Goal: Use online tool/utility: Use online tool/utility

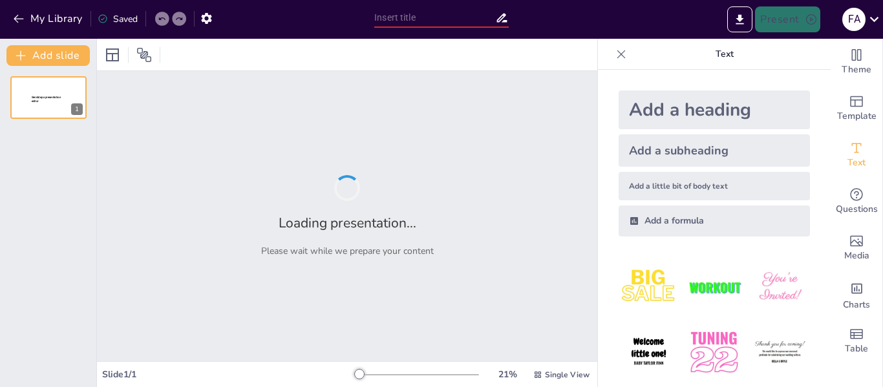
type input "[GEOGRAPHIC_DATA]"
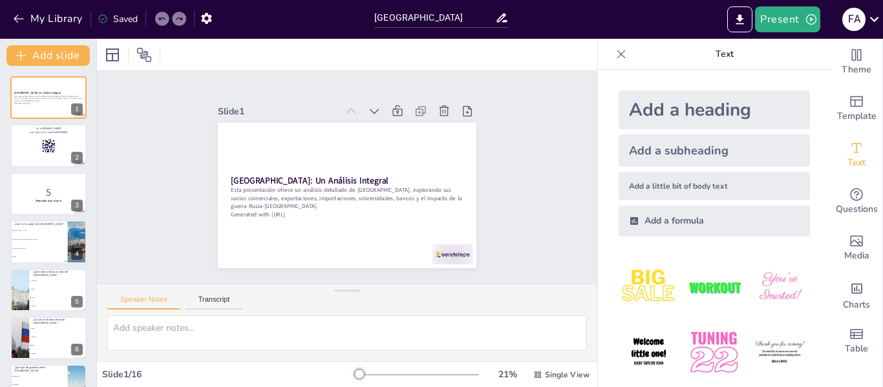
checkbox input "true"
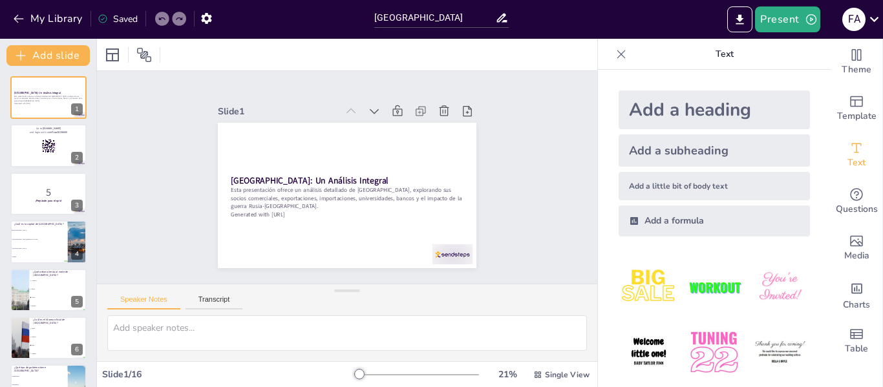
checkbox input "true"
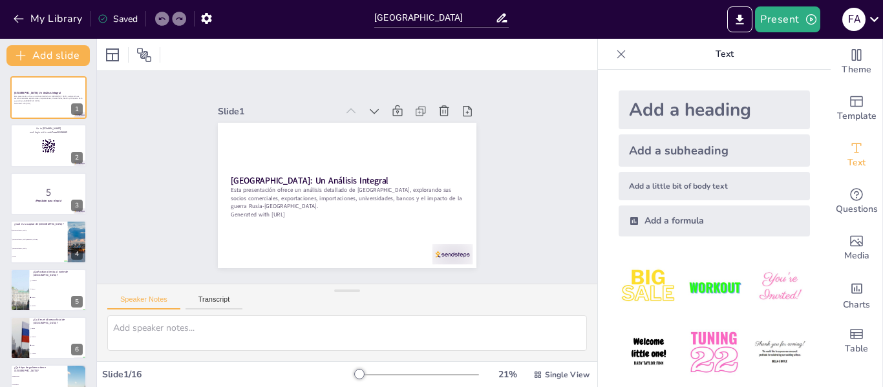
checkbox input "true"
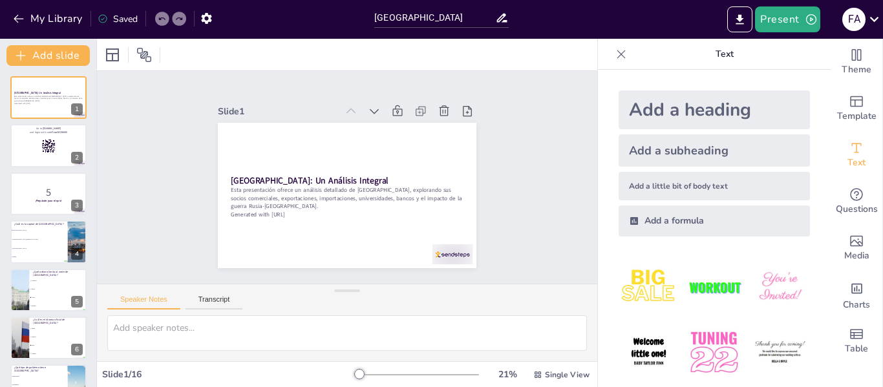
checkbox input "true"
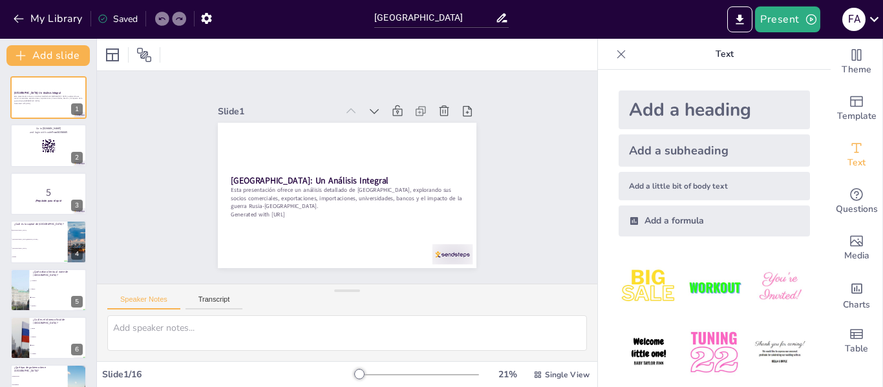
checkbox input "true"
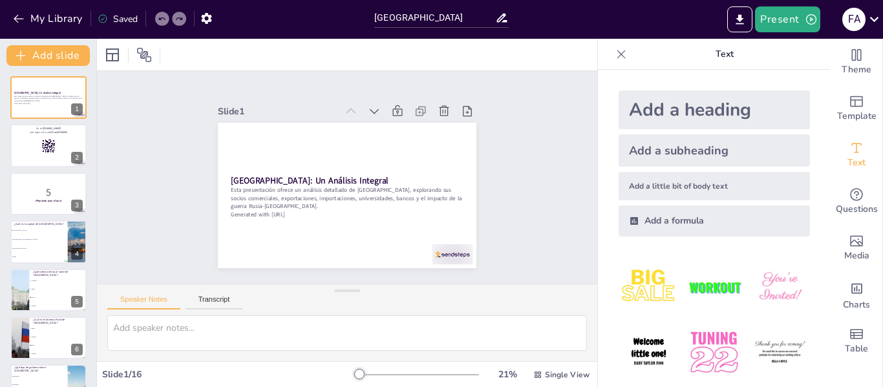
checkbox input "true"
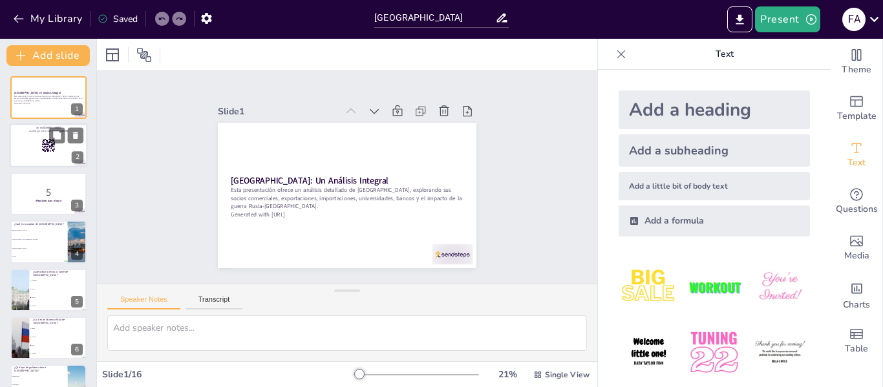
checkbox input "true"
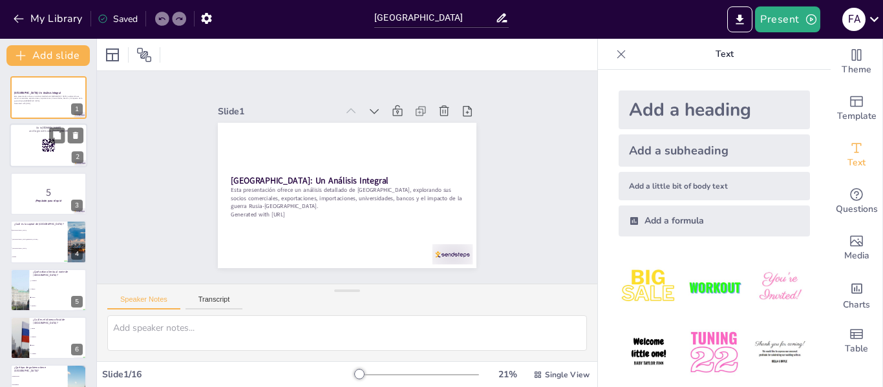
checkbox input "true"
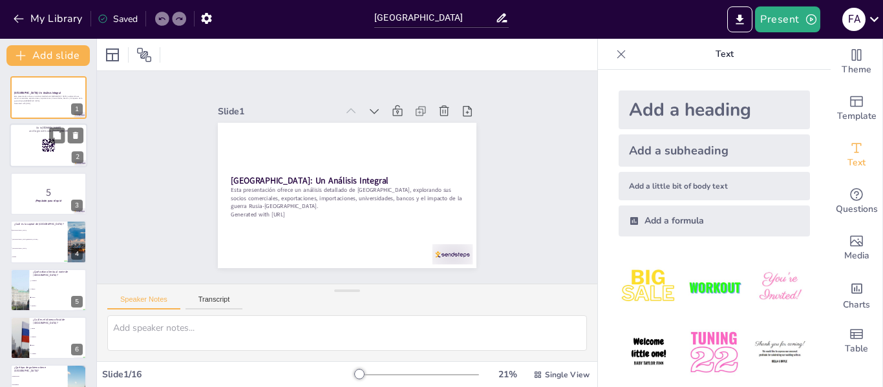
click at [47, 162] on div at bounding box center [49, 146] width 78 height 44
checkbox input "true"
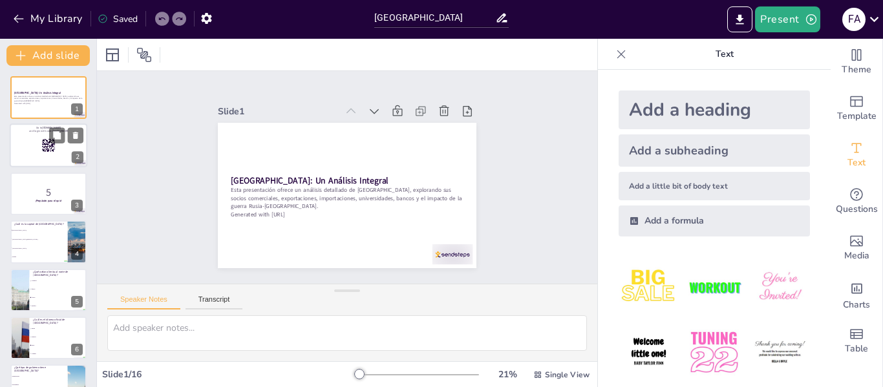
checkbox input "true"
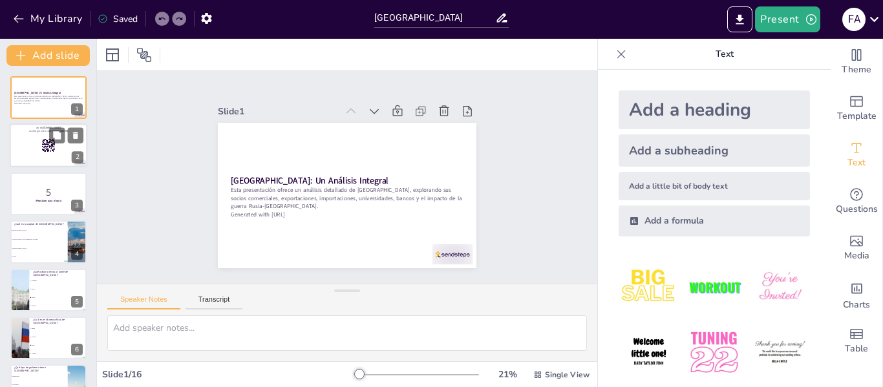
checkbox input "true"
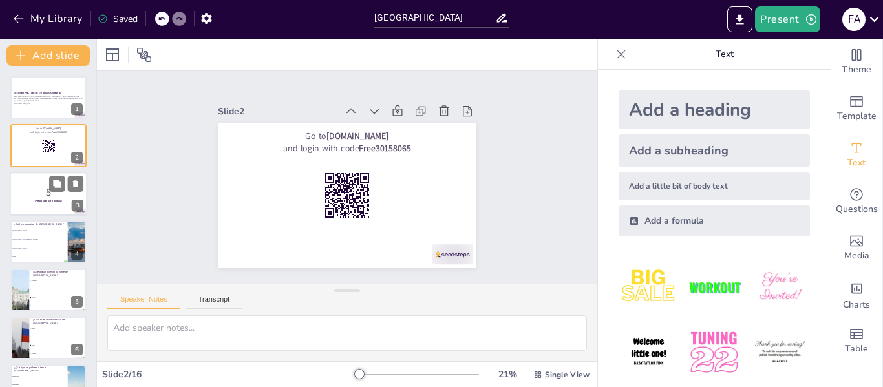
checkbox input "true"
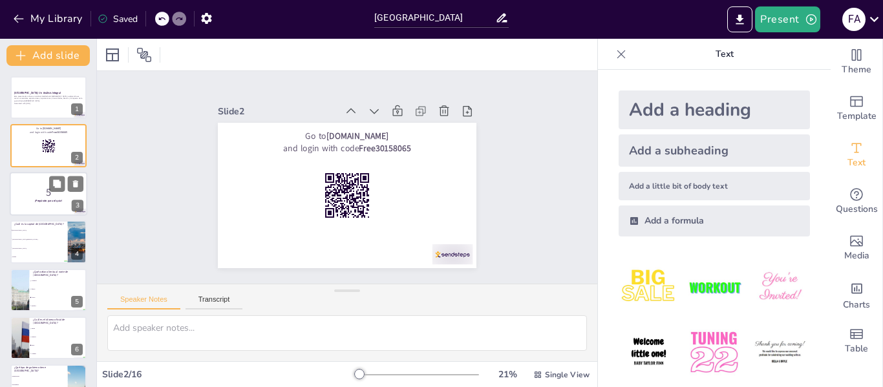
checkbox input "true"
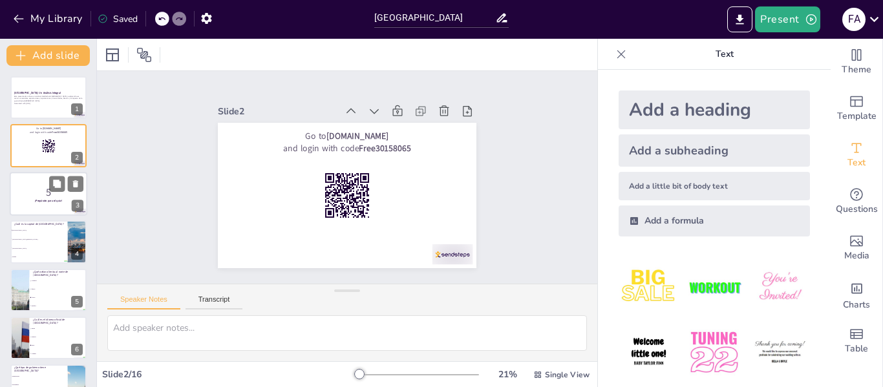
checkbox input "true"
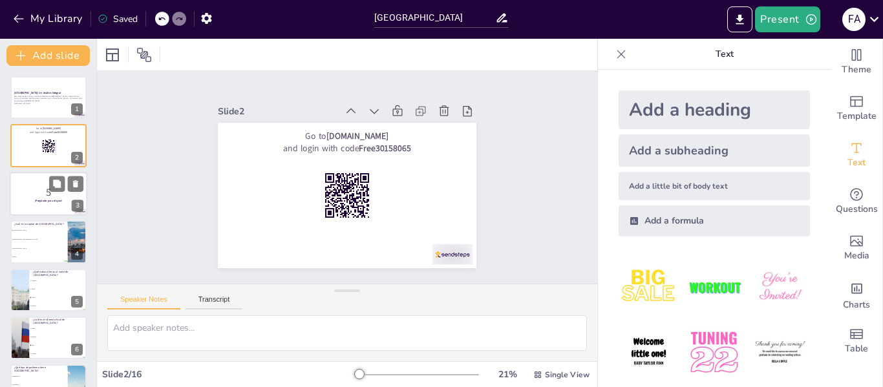
checkbox input "true"
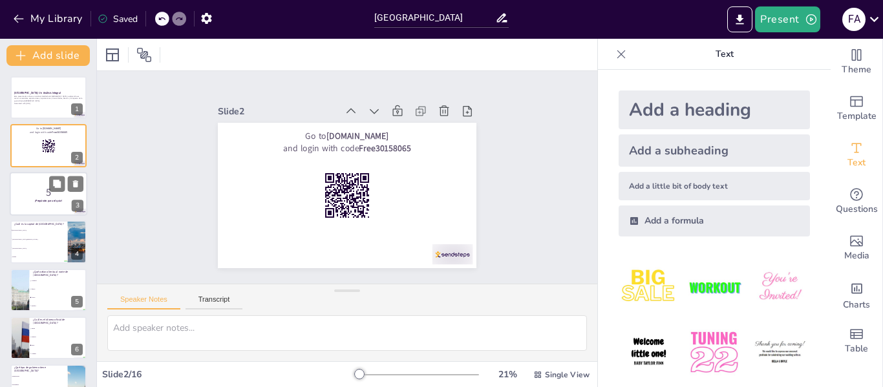
checkbox input "true"
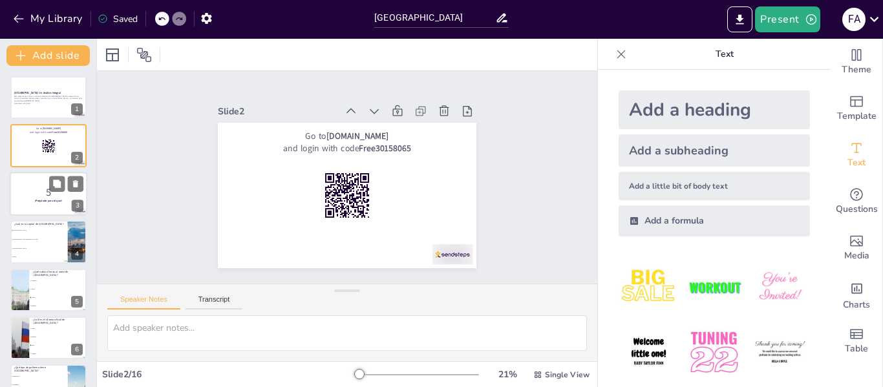
checkbox input "true"
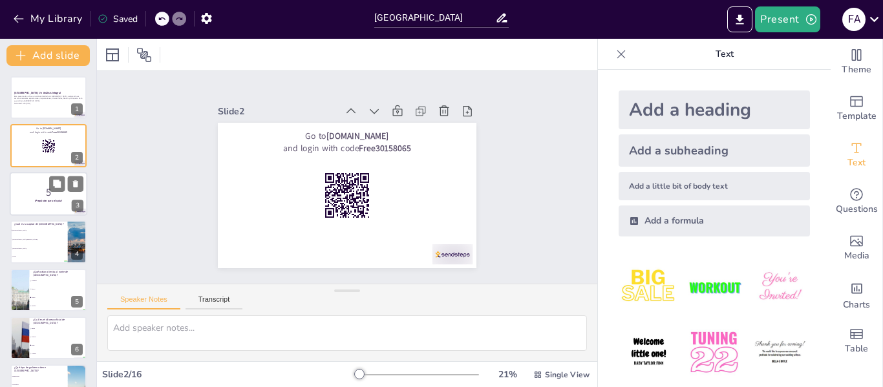
checkbox input "true"
click at [47, 185] on p "5" at bounding box center [49, 192] width 70 height 14
checkbox input "true"
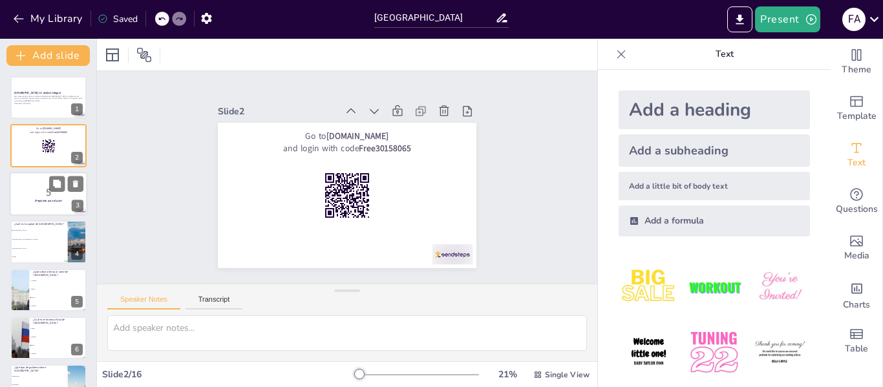
checkbox input "true"
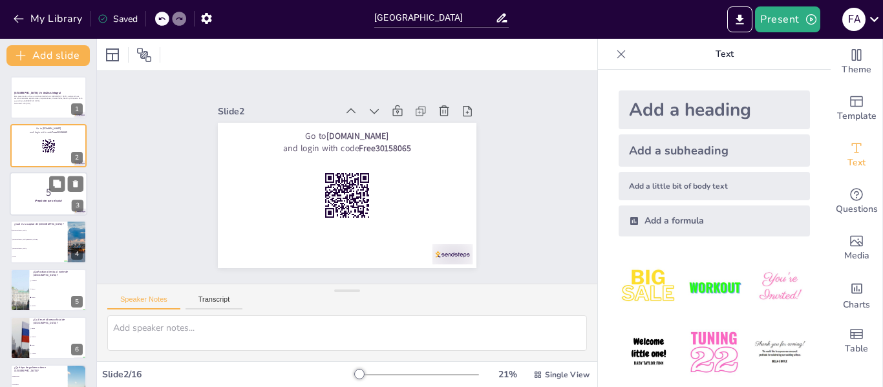
checkbox input "true"
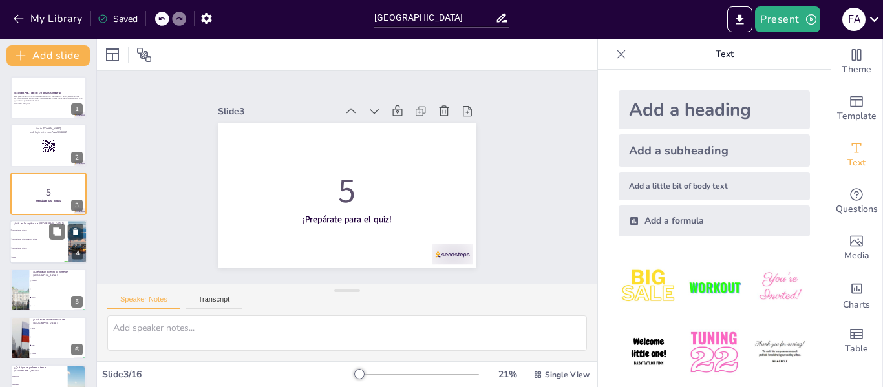
checkbox input "true"
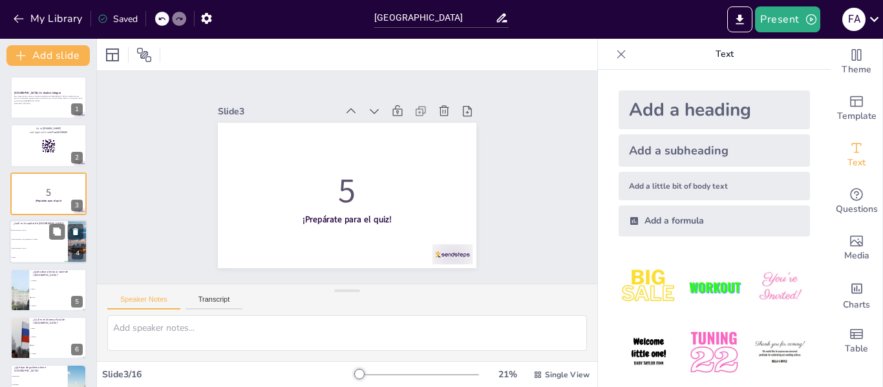
checkbox input "true"
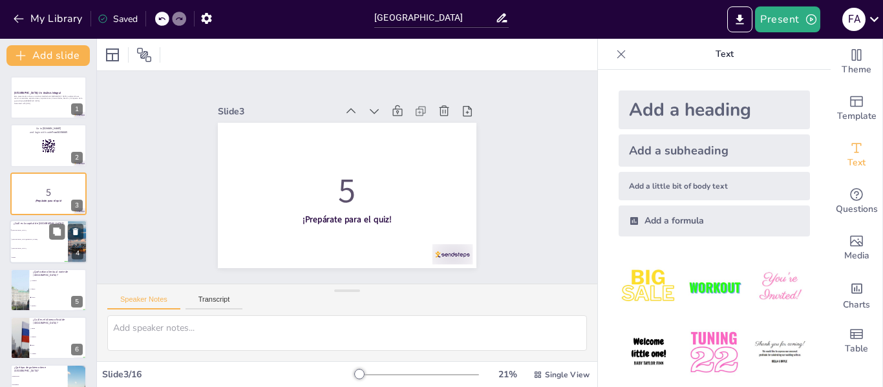
checkbox input "true"
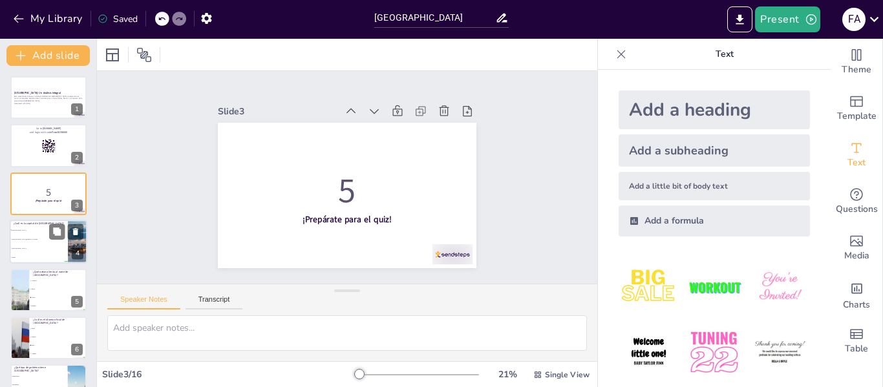
checkbox input "true"
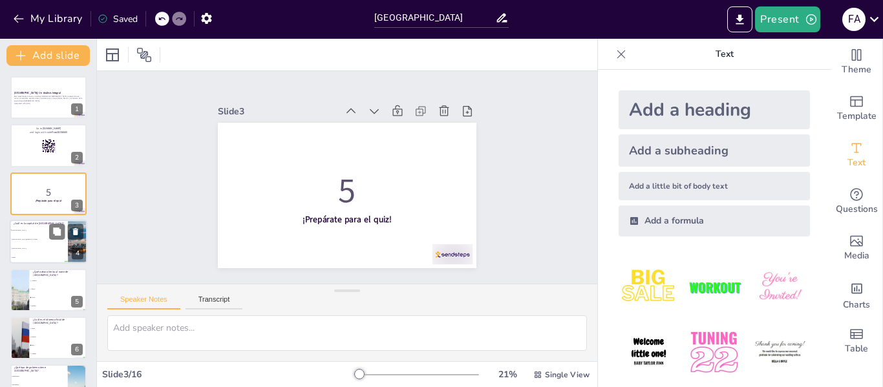
checkbox input "true"
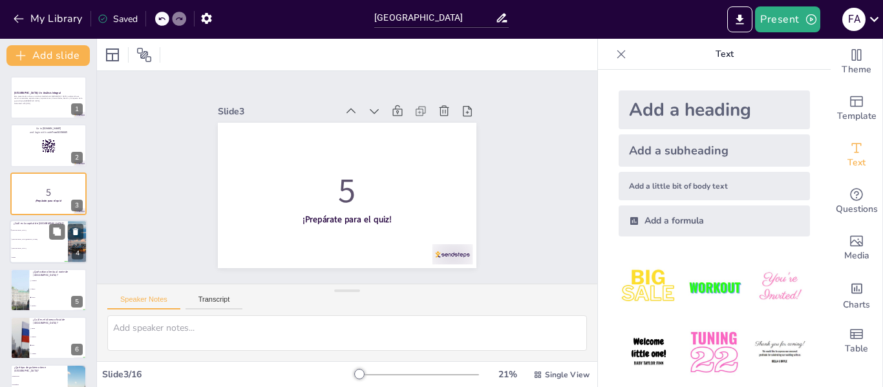
checkbox input "true"
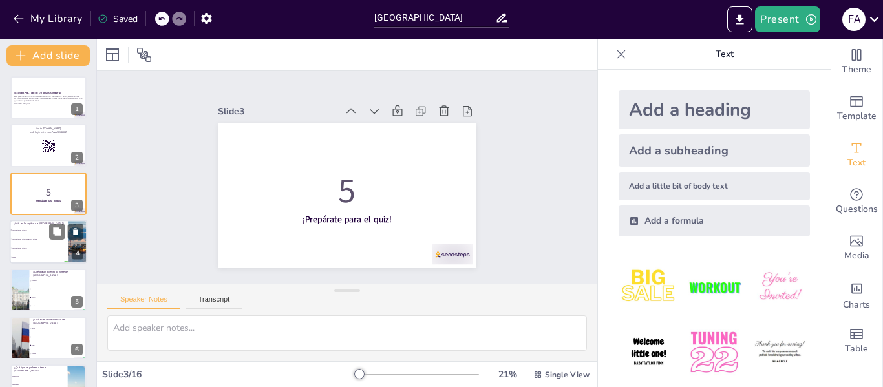
checkbox input "true"
click at [45, 237] on li "[GEOGRAPHIC_DATA][PERSON_NAME]" at bounding box center [39, 239] width 58 height 9
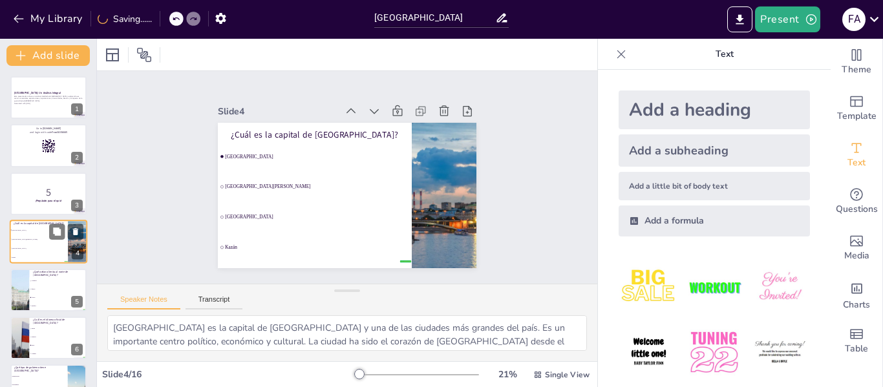
type textarea "[GEOGRAPHIC_DATA] es la capital de [GEOGRAPHIC_DATA] y una de las ciudades más …"
checkbox input "true"
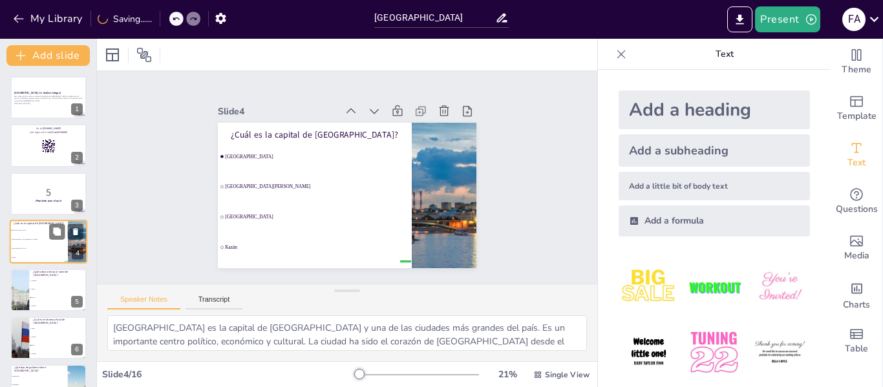
checkbox input "true"
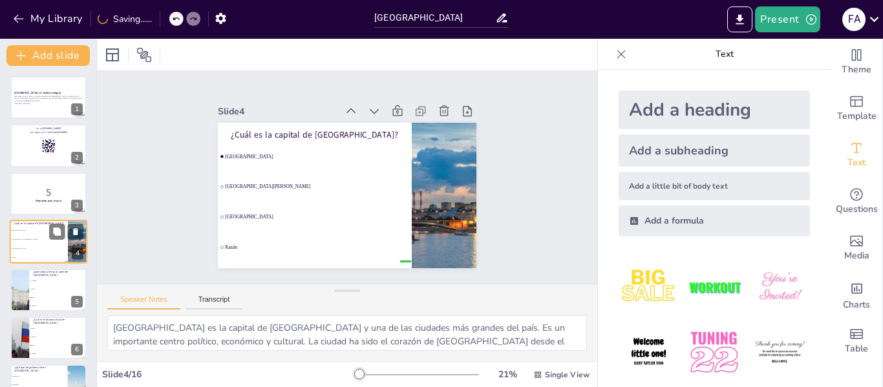
checkbox input "true"
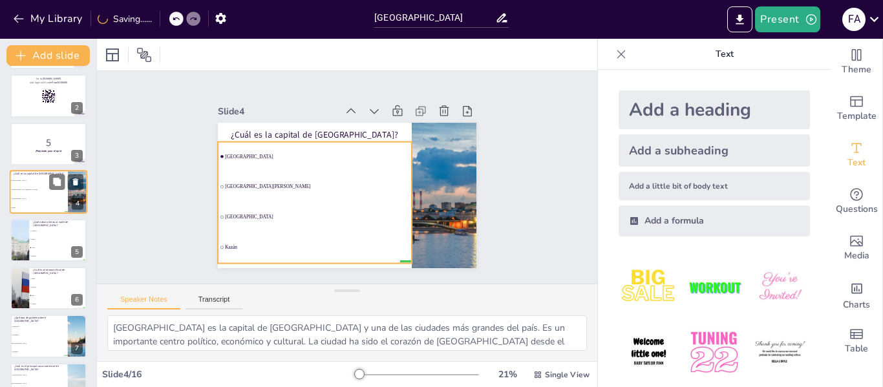
checkbox input "true"
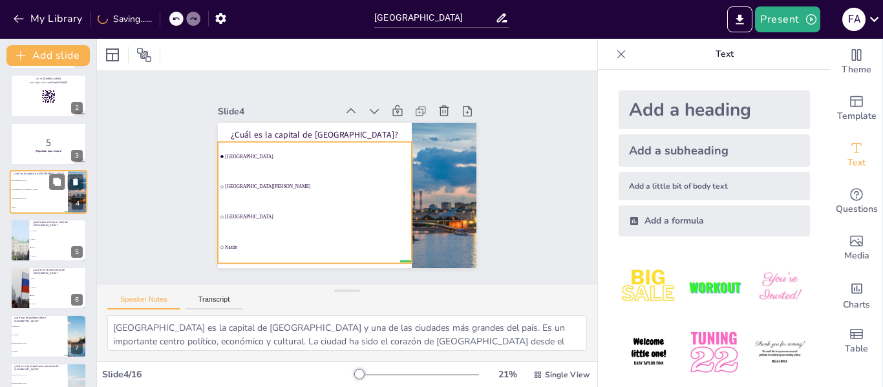
checkbox input "true"
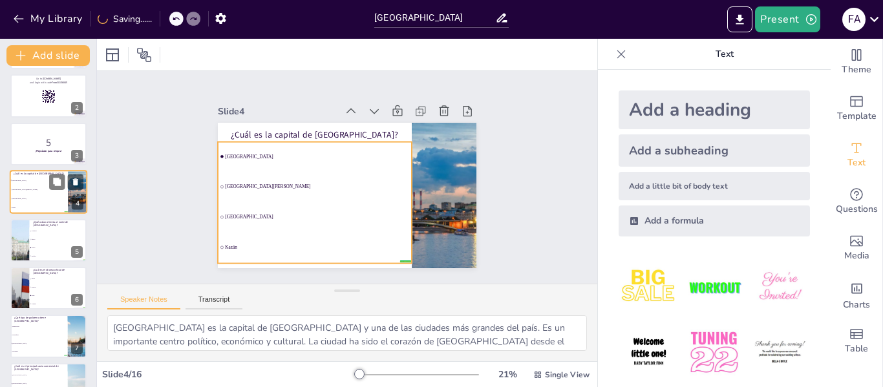
checkbox input "true"
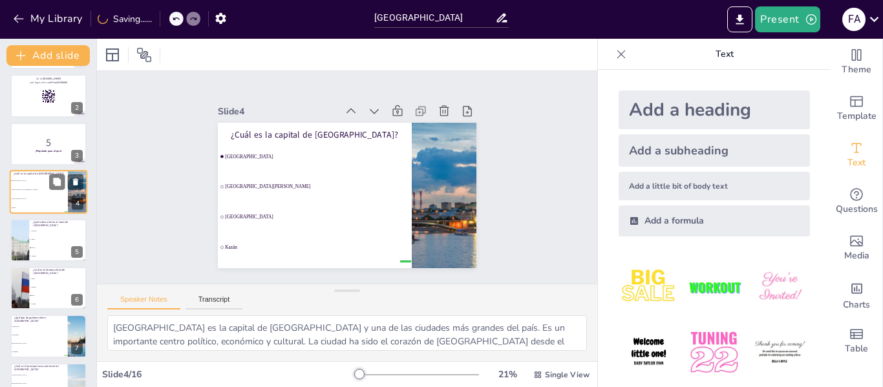
scroll to position [50, 0]
checkbox input "true"
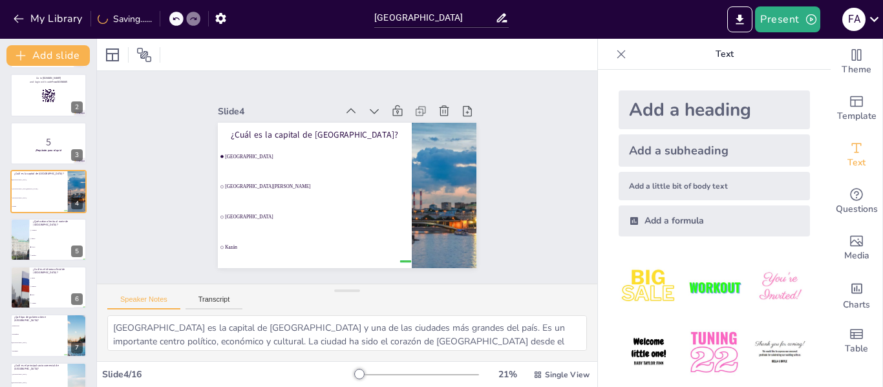
checkbox input "true"
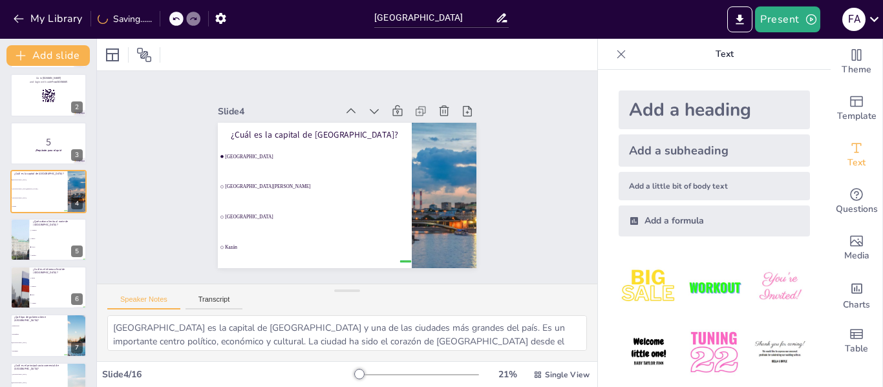
checkbox input "true"
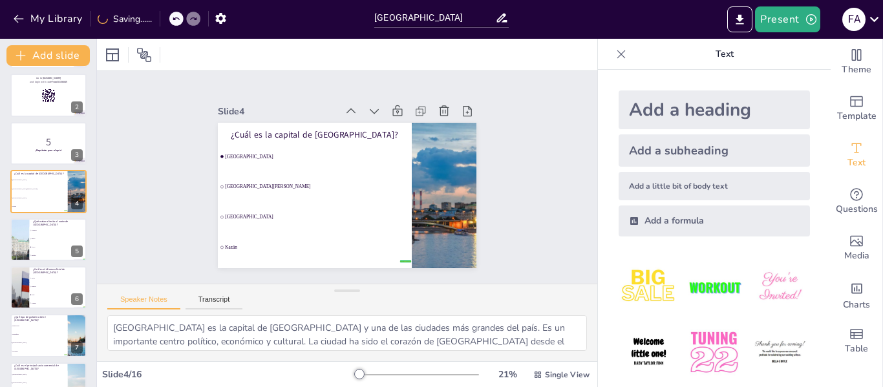
checkbox input "true"
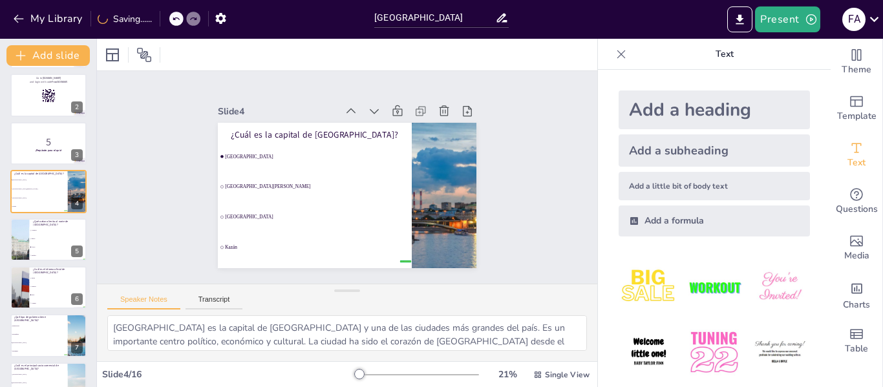
checkbox input "true"
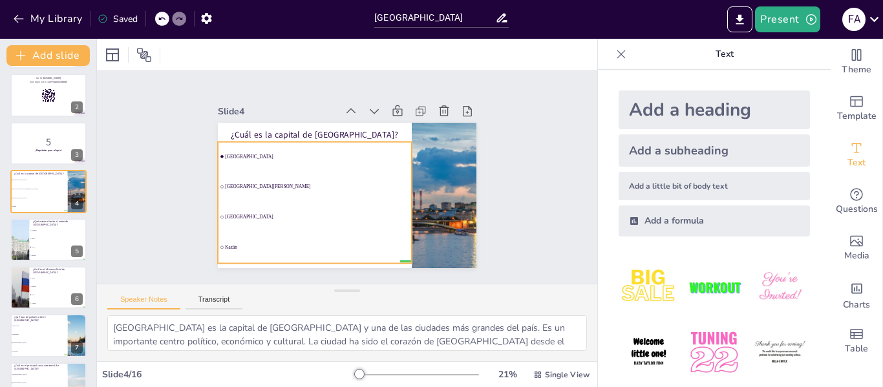
checkbox input "true"
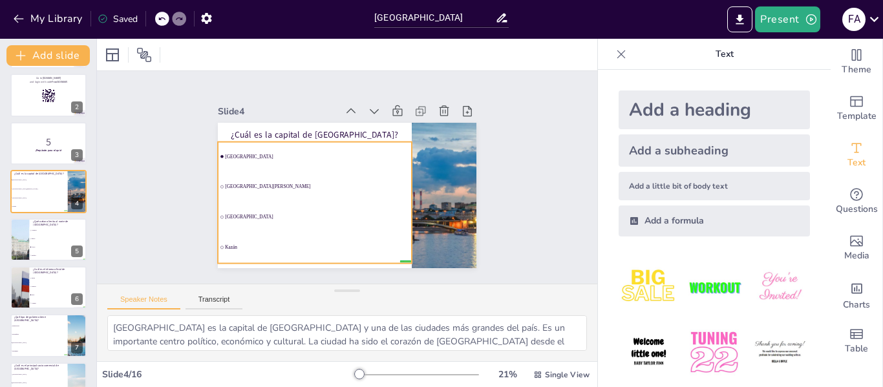
checkbox input "true"
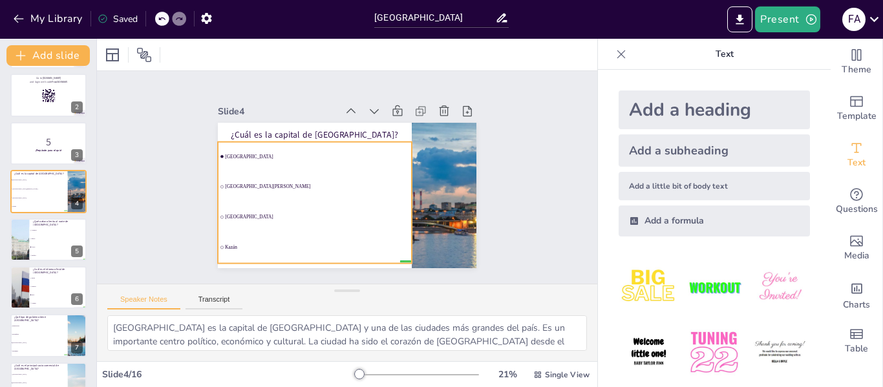
checkbox input "true"
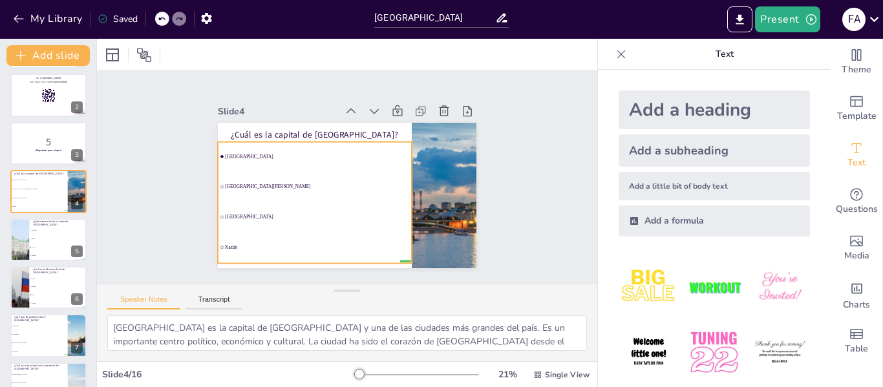
checkbox input "true"
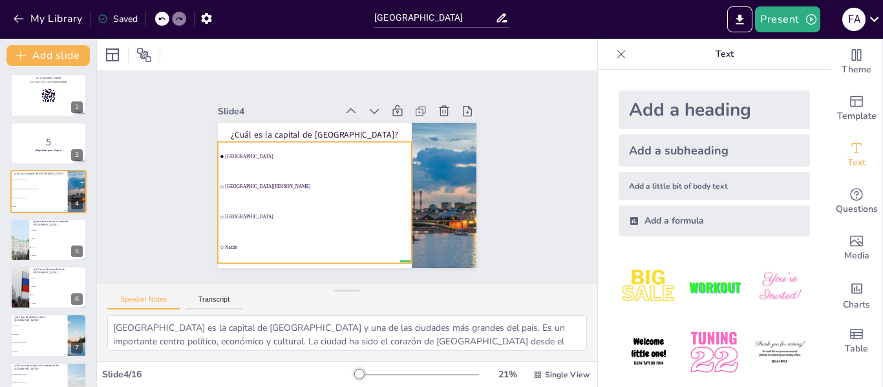
checkbox input "true"
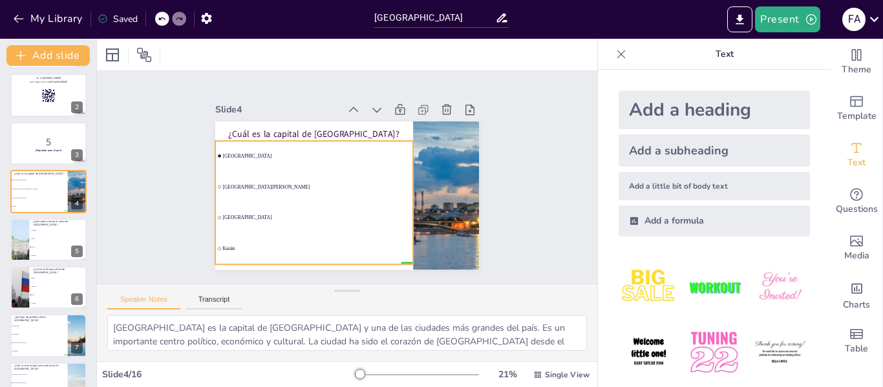
checkbox input "true"
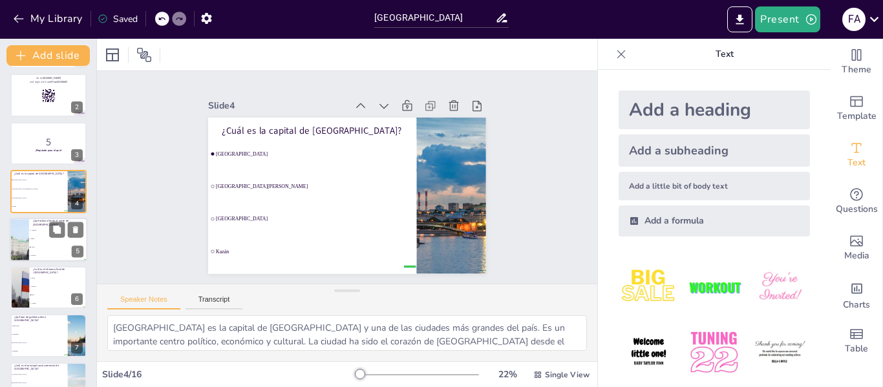
click at [34, 229] on li "Atlántico" at bounding box center [58, 230] width 58 height 8
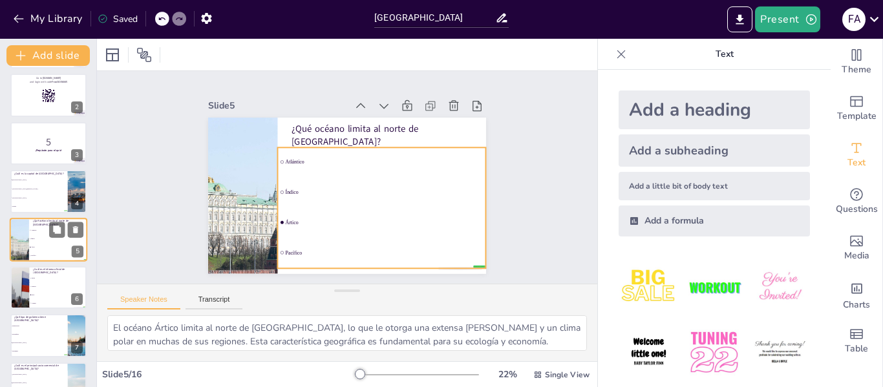
scroll to position [63, 0]
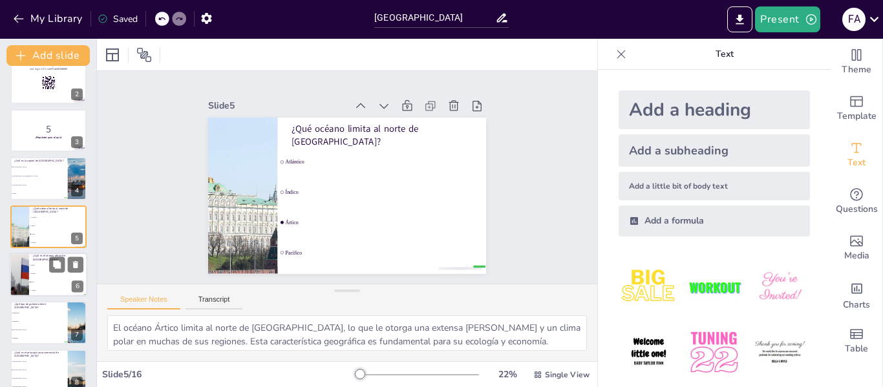
click at [40, 290] on span "Alemán" at bounding box center [59, 291] width 56 height 2
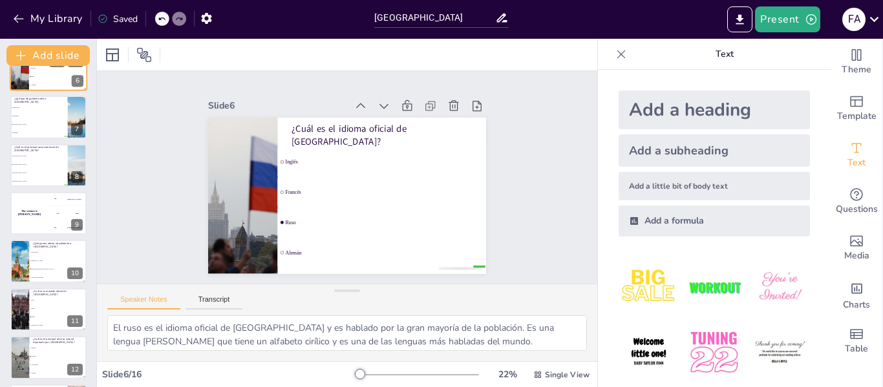
scroll to position [272, 0]
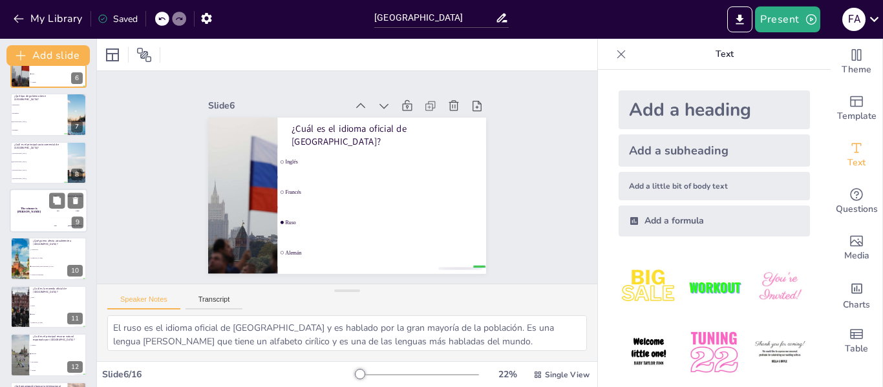
click at [34, 218] on div "The winner is [PERSON_NAME]" at bounding box center [29, 211] width 39 height 44
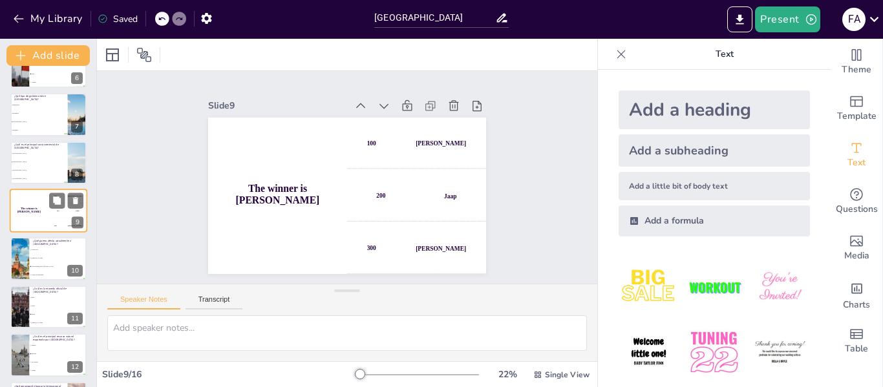
scroll to position [256, 0]
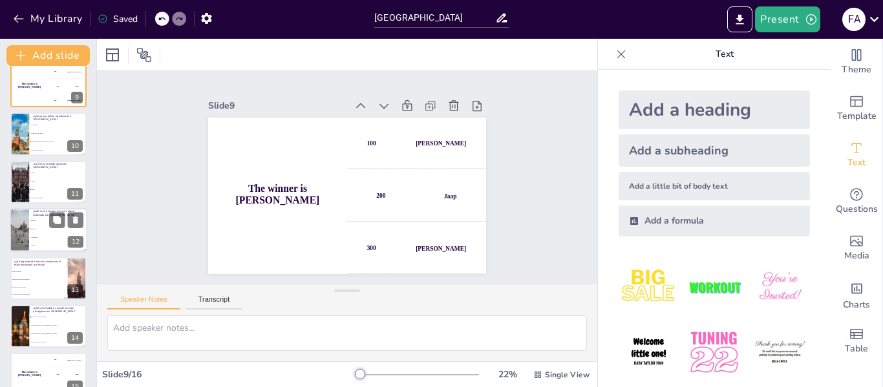
click at [32, 215] on div at bounding box center [49, 230] width 78 height 44
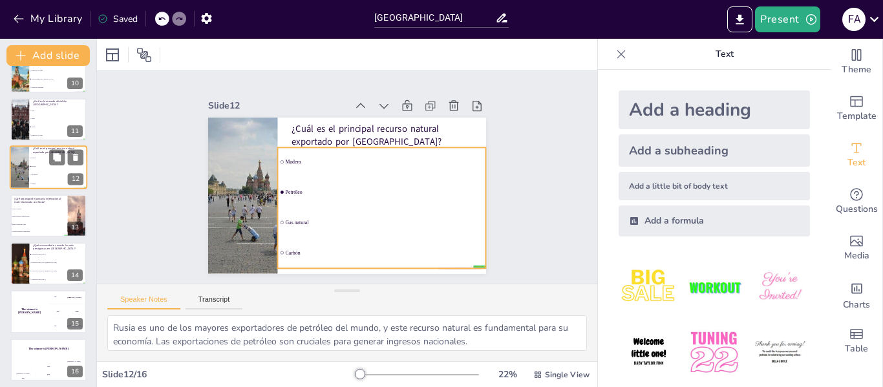
scroll to position [464, 0]
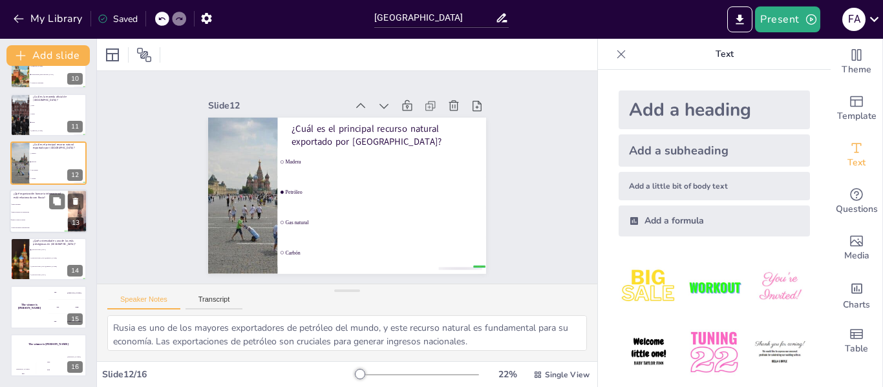
click at [30, 215] on li "Banco Europeo de Inversiones" at bounding box center [39, 212] width 58 height 8
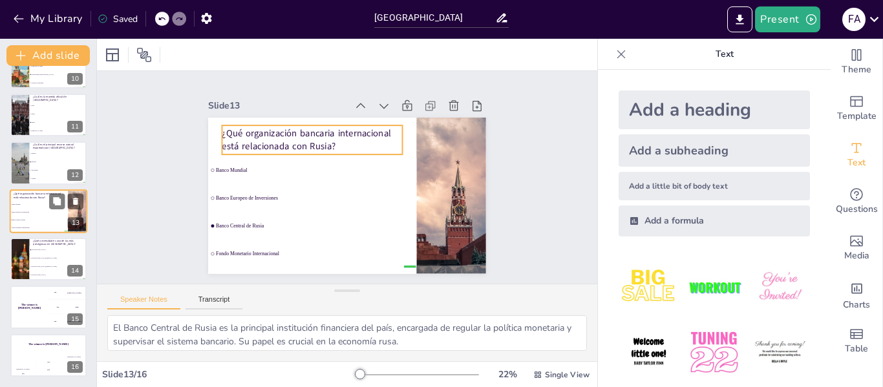
scroll to position [448, 0]
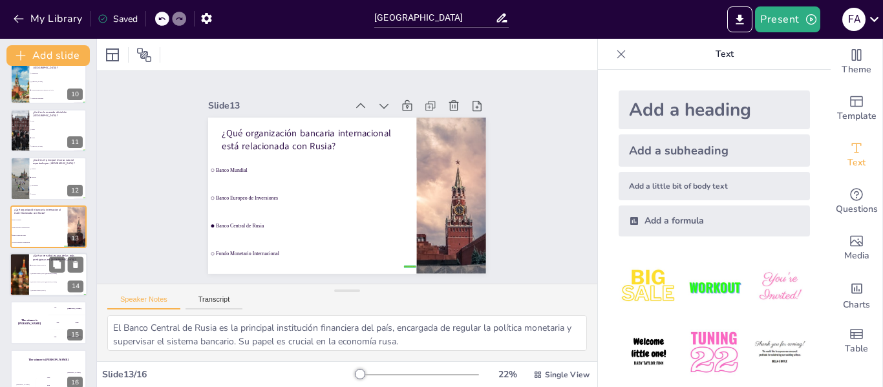
click at [29, 283] on li "[GEOGRAPHIC_DATA][PERSON_NAME]" at bounding box center [58, 282] width 58 height 8
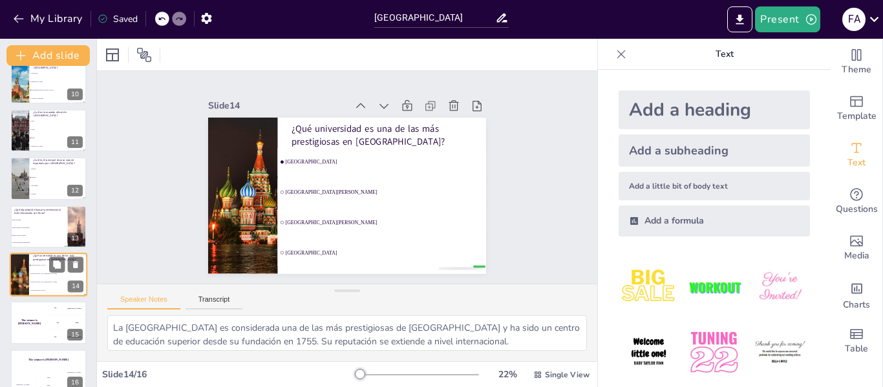
scroll to position [464, 0]
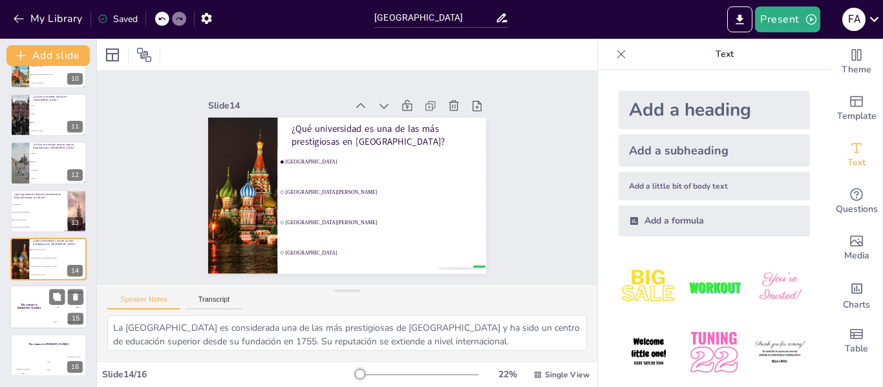
click at [34, 318] on div "The winner is [PERSON_NAME]" at bounding box center [29, 308] width 39 height 44
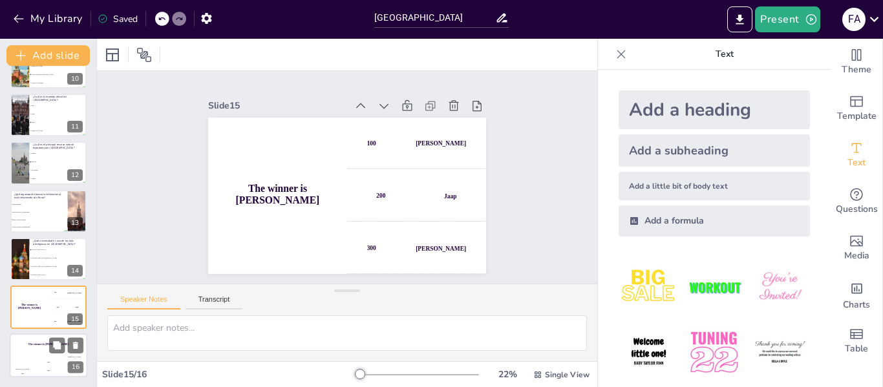
click at [35, 348] on div "The winner is [PERSON_NAME]" at bounding box center [49, 345] width 78 height 22
